Goal: Feedback & Contribution: Leave review/rating

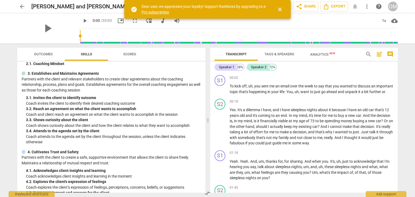
scroll to position [52, 0]
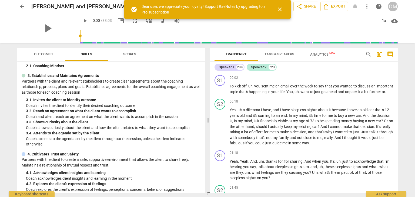
click at [128, 52] on span "Scores" at bounding box center [129, 54] width 13 height 4
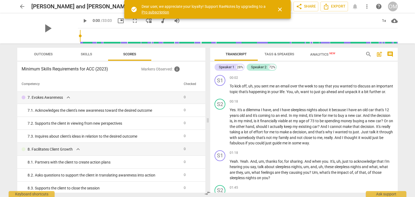
scroll to position [274, 0]
click at [275, 53] on span "Tags & Speakers" at bounding box center [280, 54] width 30 height 4
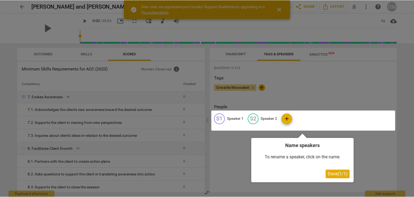
scroll to position [0, 0]
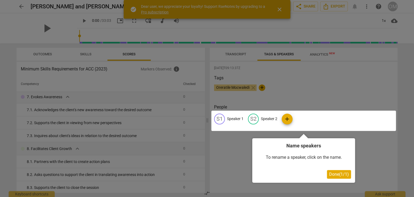
click at [8, 123] on div at bounding box center [207, 98] width 414 height 197
click at [289, 117] on div at bounding box center [303, 121] width 184 height 20
click at [341, 174] on span "Done ( 1 / 1 )" at bounding box center [339, 174] width 20 height 5
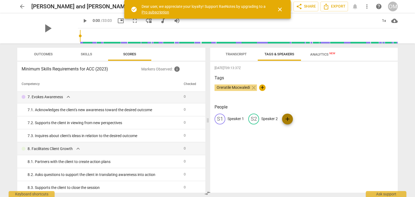
click at [288, 120] on span "add" at bounding box center [288, 119] width 6 height 6
type input "k"
type input "[PERSON_NAME]"
click at [315, 164] on div "[DATE]T09:13:37Z Tags Oreratile Mocwaledi close + People S1 Speaker 1 S2 Speake…" at bounding box center [304, 127] width 188 height 131
click at [331, 120] on span "add" at bounding box center [334, 119] width 6 height 6
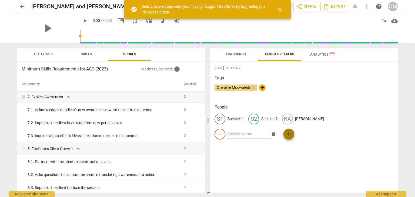
drag, startPoint x: 383, startPoint y: 119, endPoint x: 376, endPoint y: 119, distance: 7.0
click at [292, 131] on span "add" at bounding box center [289, 134] width 6 height 6
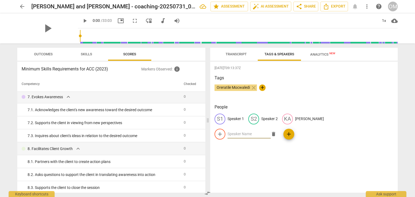
click at [277, 131] on span "delete" at bounding box center [274, 134] width 6 height 6
click at [295, 117] on p "[PERSON_NAME]" at bounding box center [309, 119] width 29 height 6
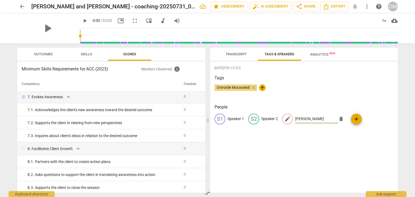
click at [341, 120] on span "delete" at bounding box center [342, 119] width 6 height 6
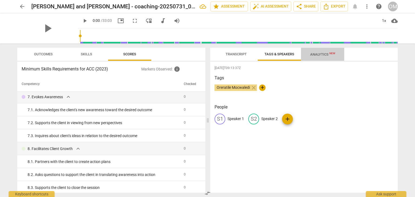
click at [313, 55] on span "Analytics New" at bounding box center [322, 54] width 25 height 4
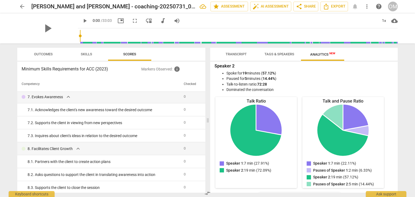
scroll to position [34, 0]
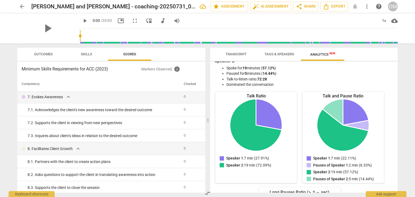
click at [402, 80] on div "arrow_back [PERSON_NAME] and [PERSON_NAME] - coaching-20250731_090621-Meeting R…" at bounding box center [207, 98] width 415 height 197
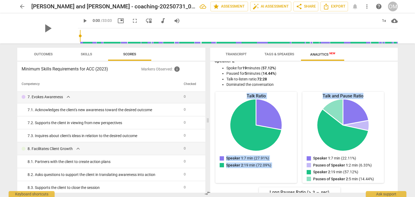
drag, startPoint x: 395, startPoint y: 83, endPoint x: 396, endPoint y: 101, distance: 18.1
click at [396, 101] on div "Speaker 1 Spoke for 7 minutes ( 22.11% ) Paused for 2 minutes ( 6.33% ) Talk-to…" at bounding box center [304, 127] width 188 height 131
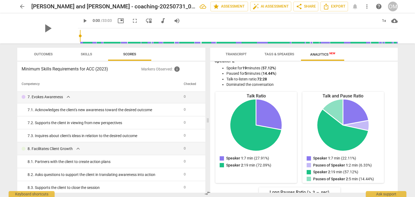
click at [408, 99] on div "arrow_back [PERSON_NAME] and [PERSON_NAME] - coaching-20250731_090621-Meeting R…" at bounding box center [207, 98] width 415 height 197
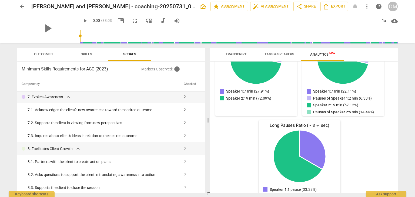
scroll to position [113, 0]
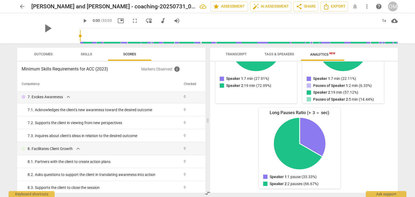
drag, startPoint x: 398, startPoint y: 153, endPoint x: 398, endPoint y: 101, distance: 52.2
click at [398, 101] on div "Speaker 1 Spoke for 7 minutes ( 22.11% ) Paused for 2 minutes ( 6.33% ) Talk-to…" at bounding box center [304, 127] width 188 height 131
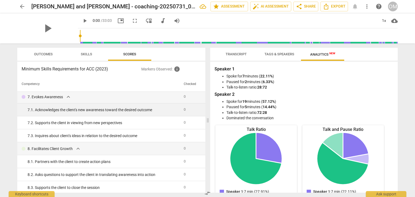
click at [74, 106] on td "7. 1. Acknowledges the client's new awareness toward the desired outcome" at bounding box center [99, 110] width 164 height 13
click at [74, 111] on div "7. 1. Acknowledges the client's new awareness toward the desired outcome" at bounding box center [104, 110] width 152 height 6
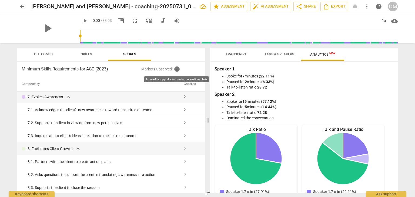
click at [178, 69] on span "info" at bounding box center [177, 69] width 6 height 6
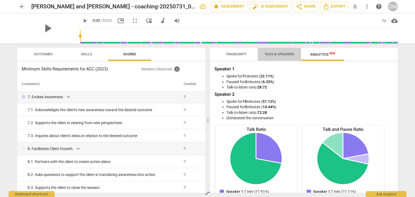
click at [285, 51] on span "Tags & Speakers" at bounding box center [279, 54] width 43 height 7
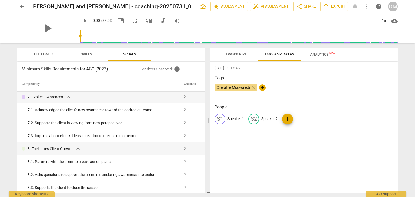
click at [237, 57] on span "Transcript" at bounding box center [236, 54] width 34 height 7
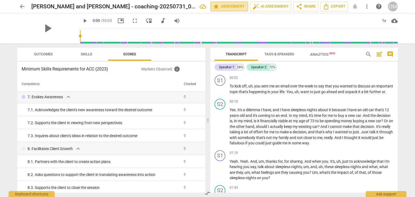
click at [229, 4] on span "star Assessment" at bounding box center [229, 6] width 33 height 6
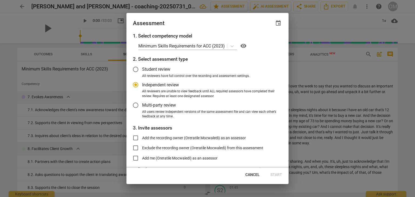
radio input "false"
click at [173, 71] on label "Student review" at bounding box center [203, 69] width 149 height 13
click at [142, 71] on input "Student review" at bounding box center [135, 69] width 13 height 13
radio input "false"
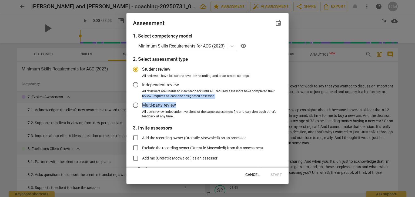
drag, startPoint x: 287, startPoint y: 92, endPoint x: 285, endPoint y: 108, distance: 15.2
click at [285, 108] on div "1. Select competency model Minimum Skills Requirements for ACC (2023) visibilit…" at bounding box center [208, 100] width 162 height 136
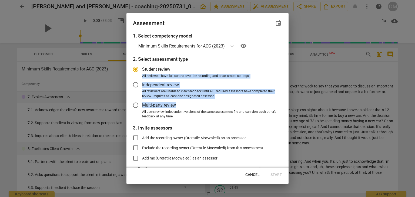
drag, startPoint x: 287, startPoint y: 75, endPoint x: 286, endPoint y: 109, distance: 34.1
click at [286, 109] on div "1. Select competency model Minimum Skills Requirements for ACC (2023) visibilit…" at bounding box center [208, 100] width 162 height 136
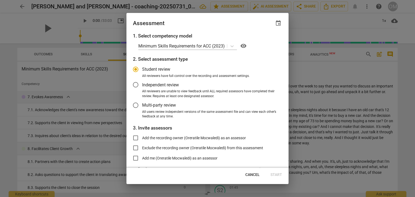
click at [283, 123] on div "1. Select competency model Minimum Skills Requirements for ACC (2023) visibilit…" at bounding box center [208, 100] width 162 height 136
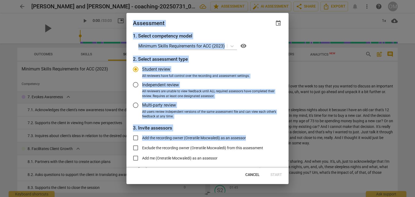
drag, startPoint x: 289, startPoint y: 115, endPoint x: 287, endPoint y: 135, distance: 19.3
click at [287, 135] on div "Assessment event 1. Select competency model Minimum Skills Requirements for ACC…" at bounding box center [207, 98] width 415 height 197
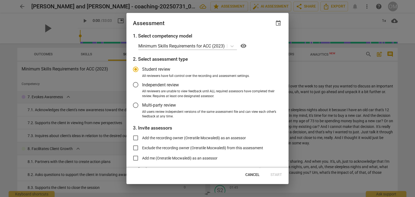
click at [270, 134] on div "Add the recording owner (Oreratile Mocwaledi) as an assessor Exclude the record…" at bounding box center [207, 148] width 149 height 33
